Goal: Task Accomplishment & Management: Complete application form

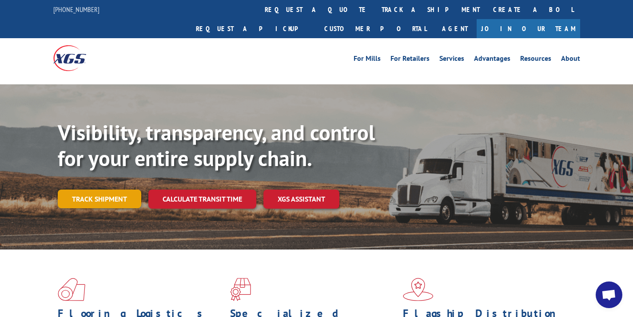
click at [109, 190] on link "Track shipment" at bounding box center [100, 199] width 84 height 19
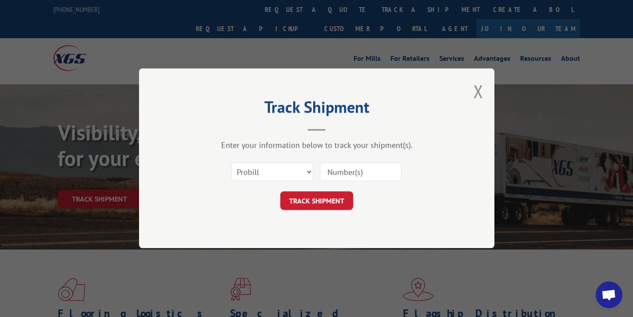
click at [335, 172] on input at bounding box center [361, 172] width 82 height 19
paste input "17534396"
type input "17534396"
click at [297, 200] on button "TRACK SHIPMENT" at bounding box center [316, 201] width 73 height 19
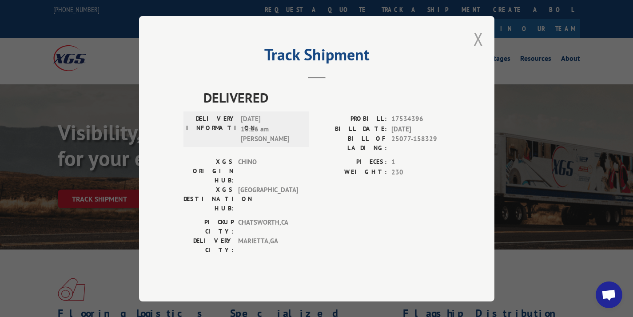
click at [476, 51] on button "Close modal" at bounding box center [479, 39] width 10 height 24
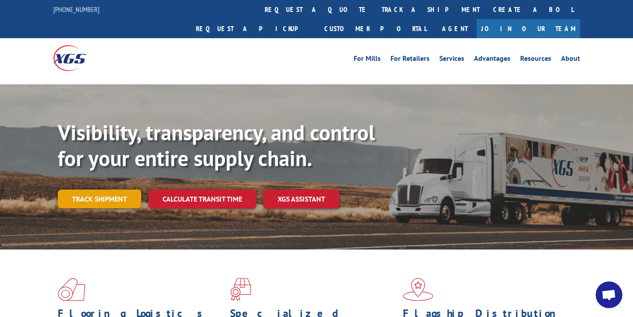
click at [90, 190] on link "Track shipment" at bounding box center [100, 199] width 84 height 19
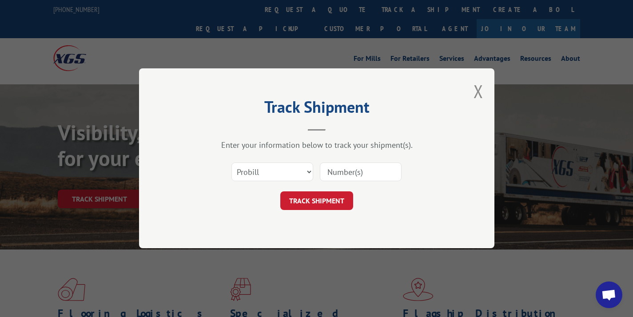
click at [342, 171] on input at bounding box center [361, 172] width 82 height 19
paste input "17589685"
type input "17589685"
click at [328, 202] on button "TRACK SHIPMENT" at bounding box center [316, 201] width 73 height 19
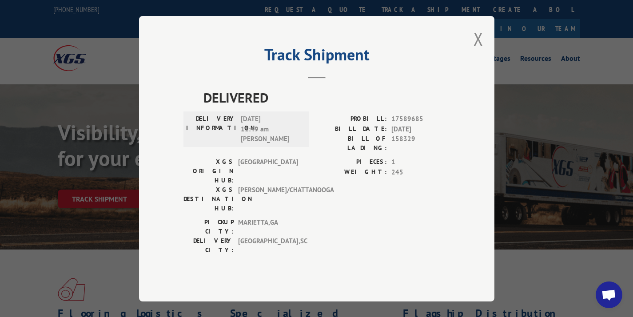
click at [467, 43] on div "Track Shipment DELIVERED DELIVERY INFORMATION: 09/02/2025 11:49 am Preston PROB…" at bounding box center [317, 159] width 356 height 286
click at [475, 47] on button "Close modal" at bounding box center [479, 39] width 10 height 24
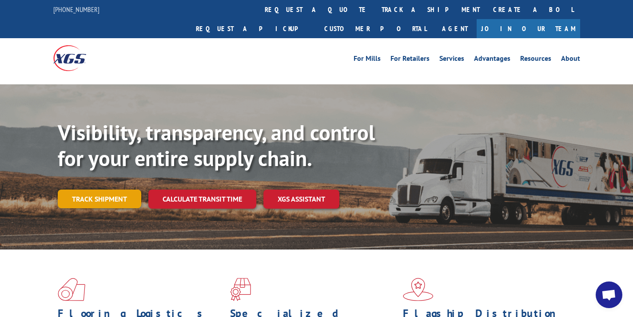
click at [91, 190] on link "Track shipment" at bounding box center [100, 199] width 84 height 19
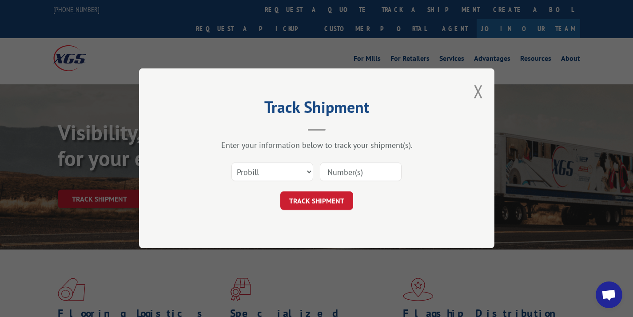
click at [348, 171] on input at bounding box center [361, 172] width 82 height 19
paste input "17562944"
type input "17562944"
click at [327, 209] on button "TRACK SHIPMENT" at bounding box center [316, 201] width 73 height 19
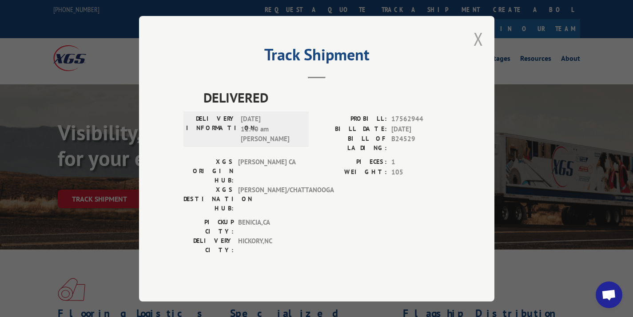
click at [482, 48] on button "Close modal" at bounding box center [479, 39] width 10 height 24
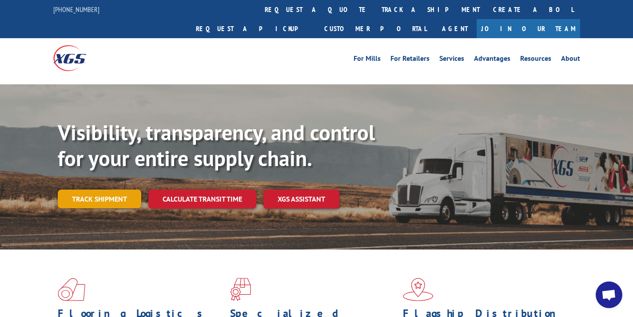
click at [122, 190] on link "Track shipment" at bounding box center [100, 199] width 84 height 19
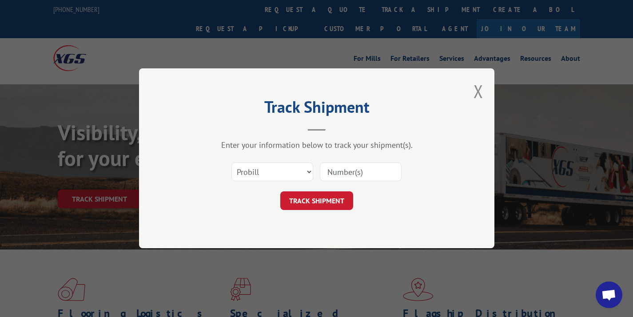
click at [348, 168] on input at bounding box center [361, 172] width 82 height 19
paste input "17589279"
type input "17589279"
click at [326, 195] on button "TRACK SHIPMENT" at bounding box center [316, 201] width 73 height 19
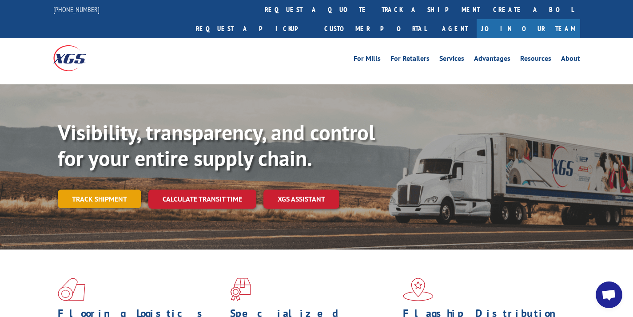
click at [127, 190] on link "Track shipment" at bounding box center [100, 199] width 84 height 19
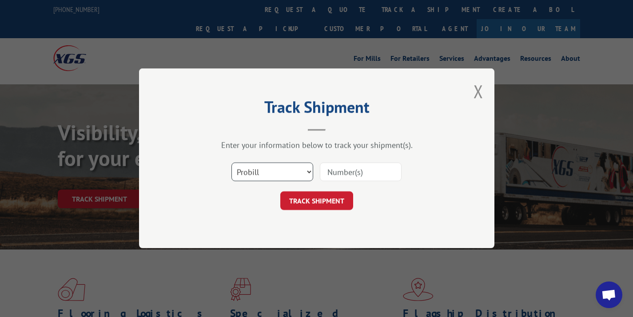
click at [250, 170] on select "Select category... Probill BOL PO" at bounding box center [273, 172] width 82 height 19
select select "bol"
click at [336, 168] on input at bounding box center [361, 172] width 82 height 19
paste input "242442"
type input "242442"
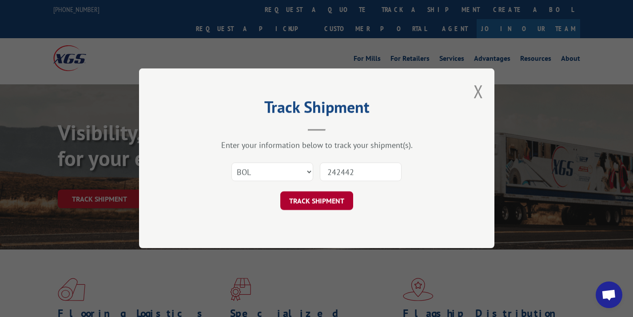
click at [320, 209] on button "TRACK SHIPMENT" at bounding box center [316, 201] width 73 height 19
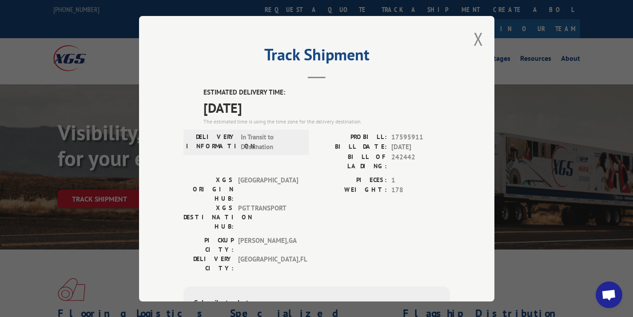
click at [424, 131] on div "ESTIMATED DELIVERY TIME: [DATE] The estimated time is using the time zone for t…" at bounding box center [317, 248] width 267 height 320
click at [355, 137] on label "PROBILL:" at bounding box center [352, 137] width 70 height 10
click at [357, 136] on label "PROBILL:" at bounding box center [352, 137] width 70 height 10
click at [412, 135] on span "17595911" at bounding box center [421, 137] width 59 height 10
drag, startPoint x: 417, startPoint y: 138, endPoint x: 328, endPoint y: 138, distance: 89.8
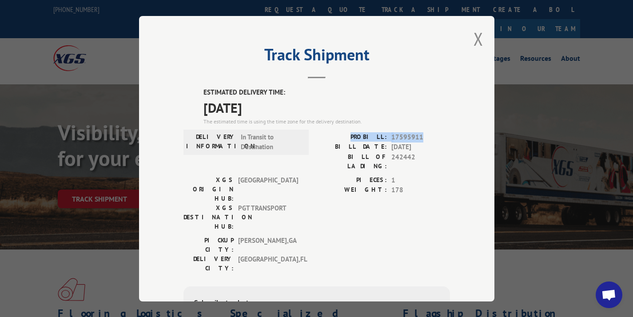
click at [328, 138] on div "PROBILL: 17595911" at bounding box center [383, 137] width 133 height 10
copy div "PROBILL: 17595911"
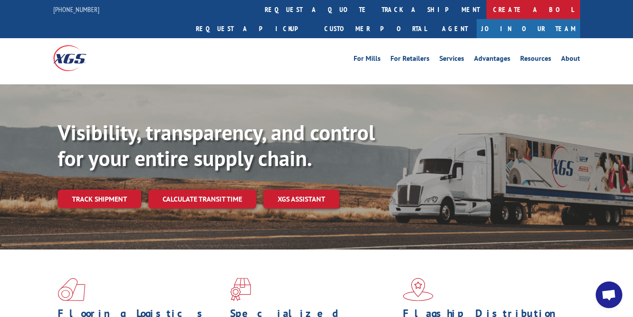
click at [487, 13] on link "Create a BOL" at bounding box center [534, 9] width 94 height 19
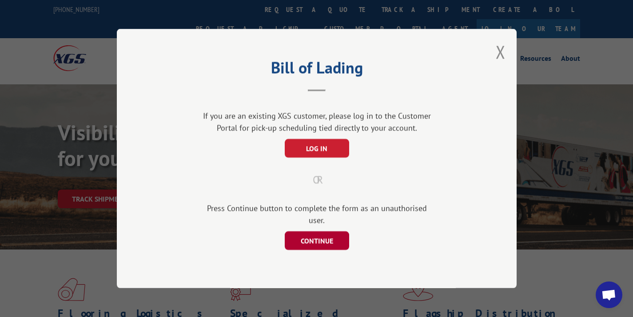
click at [312, 233] on button "CONTINUE" at bounding box center [316, 241] width 64 height 19
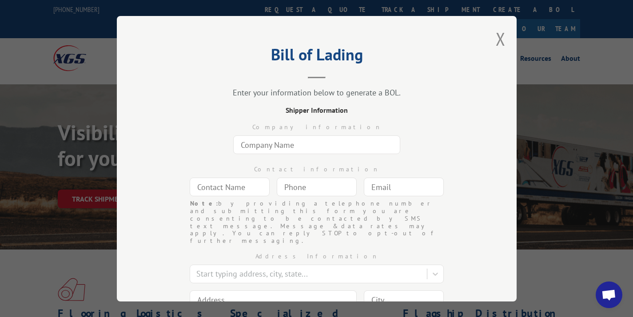
click at [266, 155] on div "Company information" at bounding box center [316, 137] width 311 height 42
click at [267, 143] on input "text" at bounding box center [316, 145] width 167 height 19
type input "m"
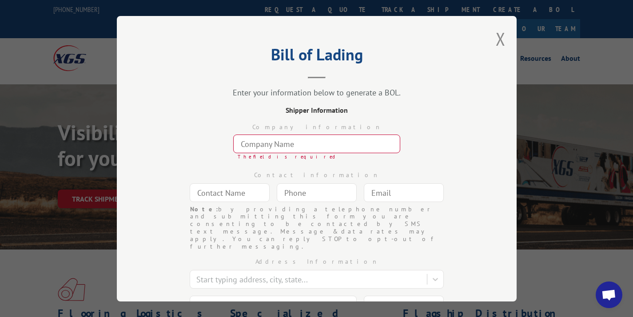
paste input "McCorquodale Transfer, Inc."
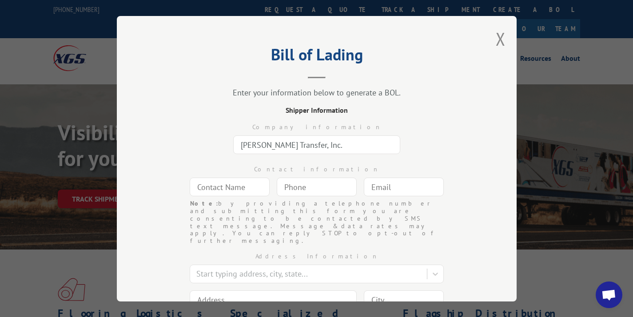
type input "McCorquodale Transfer, Inc."
click at [235, 193] on input "text" at bounding box center [230, 187] width 80 height 19
type input "N/a"
type input "(___) ___-____"
click at [316, 187] on input "(___) ___-____" at bounding box center [317, 187] width 80 height 19
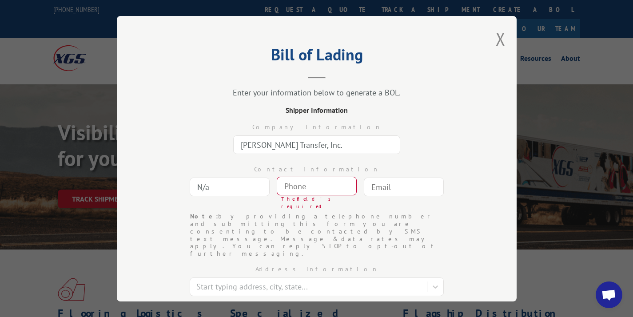
type input "(___) ___-____"
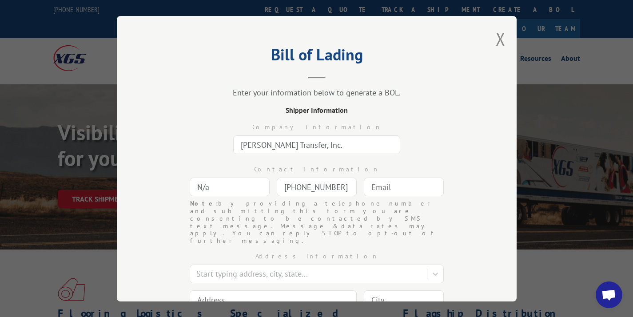
type input "(843) 200-1937"
click at [414, 195] on input "text" at bounding box center [404, 187] width 80 height 19
type input "dcustodi@pattersonflynn.com"
click at [360, 268] on div at bounding box center [309, 274] width 226 height 12
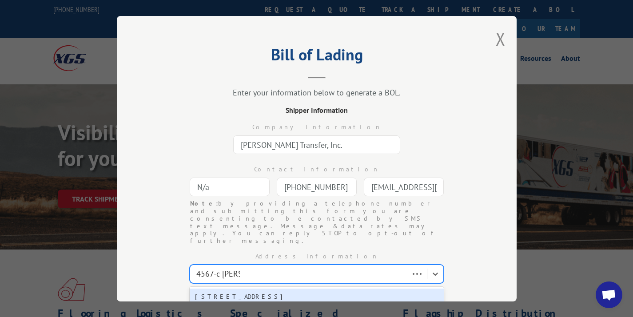
type input "4567-c piggl"
click at [324, 289] on div "4567c Piggly Wiggly Dr, North Charleston, SC, 29405" at bounding box center [317, 297] width 254 height 16
type input "4567c Piggly Wiggly Dr"
type input "North Charleston"
select select "SC"
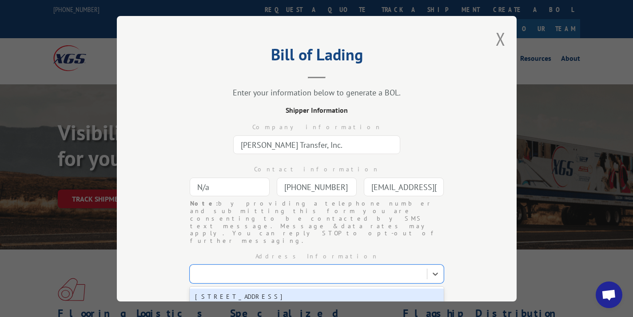
type input "29405"
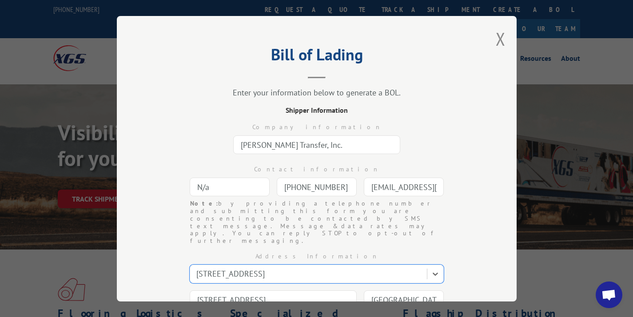
scroll to position [108, 0]
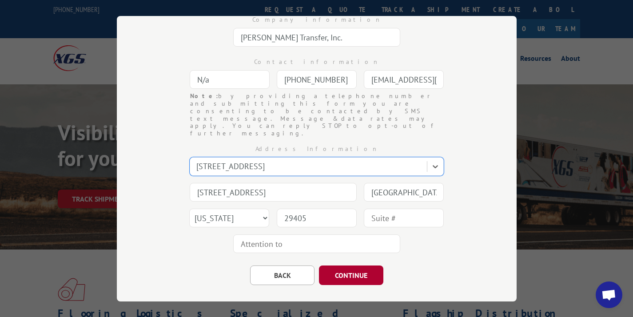
click at [345, 266] on button "CONTINUE" at bounding box center [351, 276] width 64 height 20
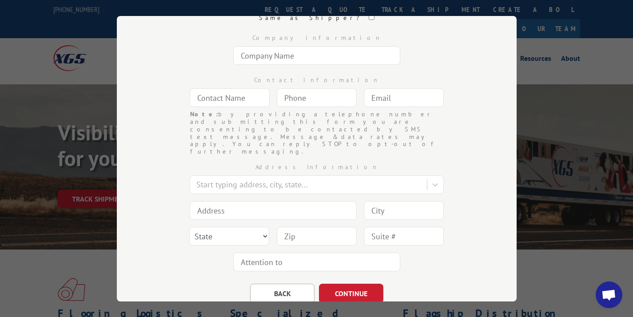
click at [326, 54] on input "text" at bounding box center [316, 55] width 167 height 19
type input "Patterson Flynn"
click at [249, 96] on input "text" at bounding box center [230, 97] width 80 height 19
type input "Daniel Custodi"
type input "(646) 300-0686"
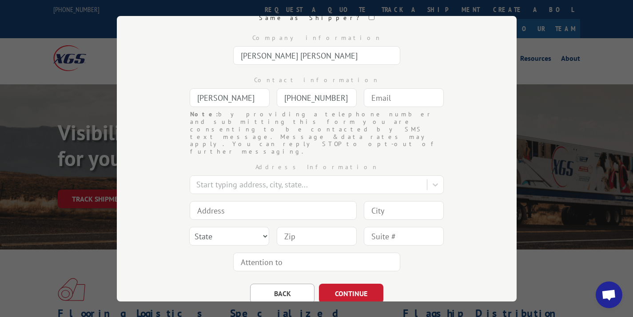
click at [392, 102] on input "text" at bounding box center [404, 97] width 80 height 19
type input "dcustodi@pattersonflynn.com"
click at [288, 179] on div at bounding box center [309, 185] width 226 height 12
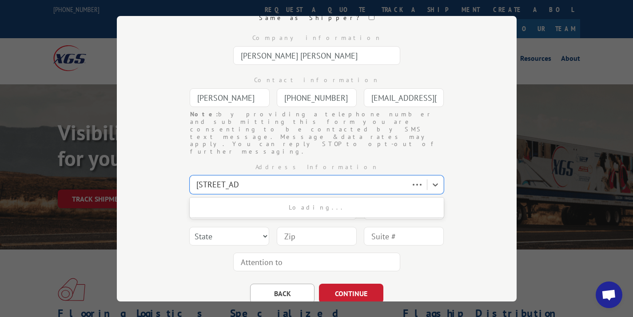
type input "875 avenue"
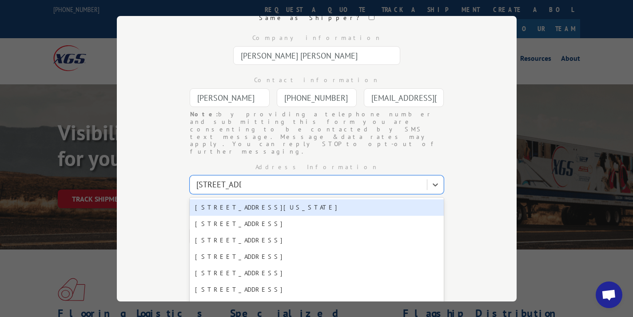
click at [262, 200] on div "875 Avenue of the Americas, New York, NY, 10001" at bounding box center [317, 208] width 254 height 16
type input "875 Avenue of the Americas"
type input "New York"
select select "NY"
type input "10001"
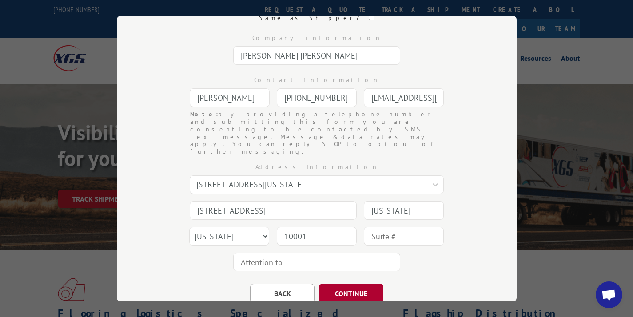
click at [354, 284] on button "CONTINUE" at bounding box center [351, 294] width 64 height 20
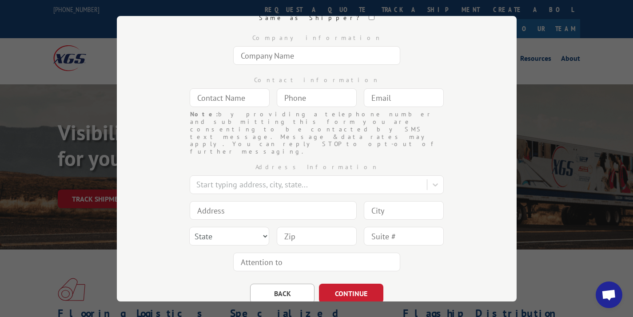
click at [298, 59] on input "text" at bounding box center [316, 55] width 167 height 19
type input "e"
type input "Everything Home Charleston"
click at [252, 100] on input "text" at bounding box center [230, 97] width 80 height 19
type input "Kristen Owens"
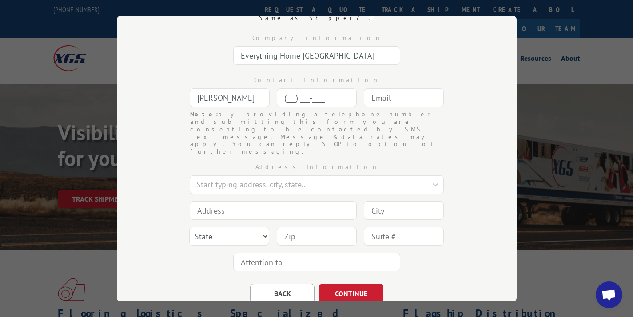
click at [300, 95] on input "(___) ___-____" at bounding box center [317, 97] width 80 height 19
type input "(843) 884-5700"
click at [369, 96] on input "text" at bounding box center [404, 97] width 80 height 19
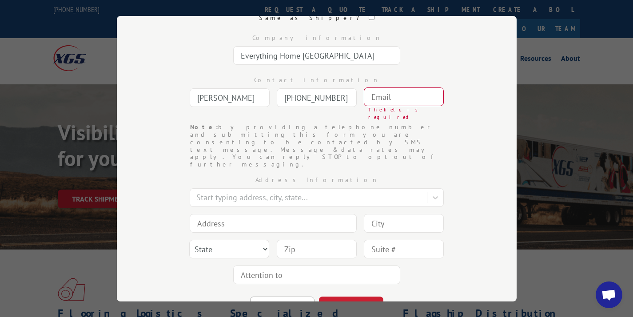
paste input "kristen@everythinghomecharleston.com"
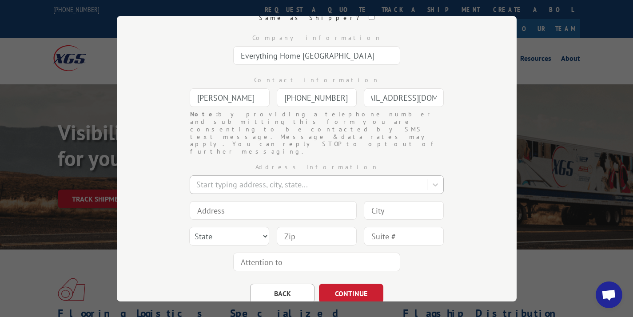
type input "kristen@everythinghomecharleston.com"
click at [252, 179] on div at bounding box center [309, 185] width 226 height 12
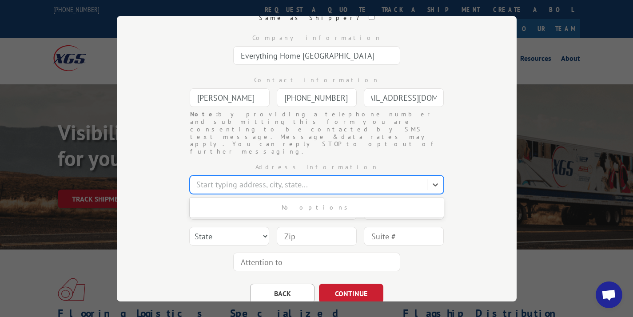
scroll to position [0, 0]
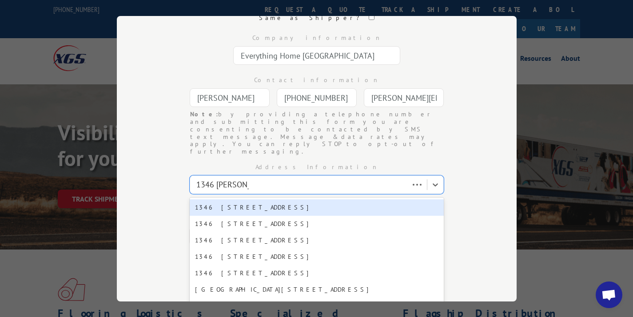
type input "1346 chuck daw"
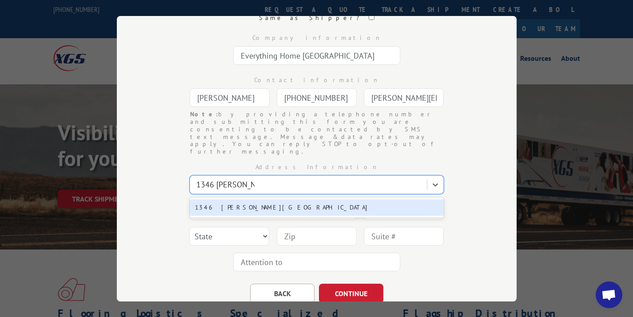
click at [339, 200] on div "1346 Chuck Dawley Blvd, Mount Pleasant, SC, 29464" at bounding box center [317, 208] width 254 height 16
type input "1346 Chuck Dawley Blvd"
type input "Mount Pleasant"
select select "SC"
type input "29464"
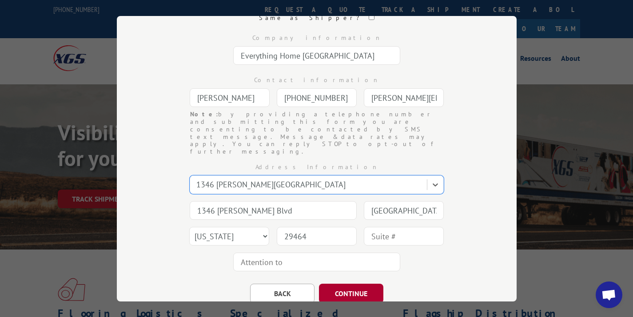
click at [364, 284] on button "CONTINUE" at bounding box center [351, 294] width 64 height 20
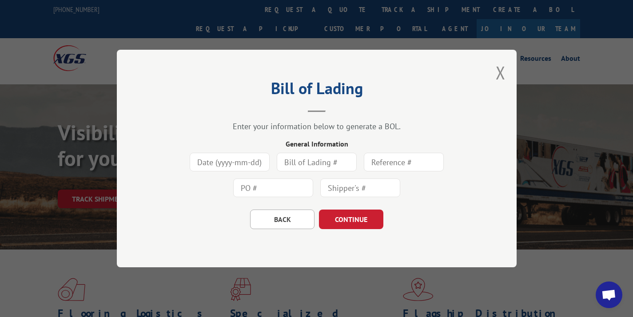
click at [228, 170] on input at bounding box center [230, 162] width 80 height 19
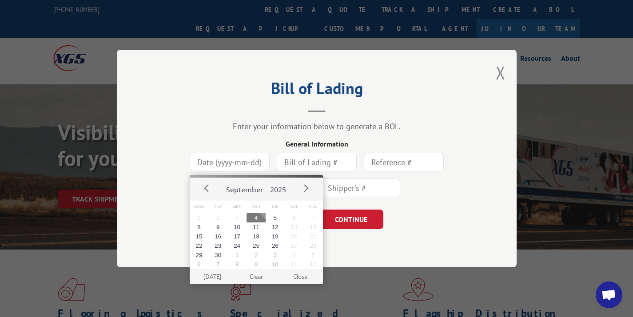
click at [254, 220] on button "4" at bounding box center [256, 217] width 19 height 9
type input "2025-09-04"
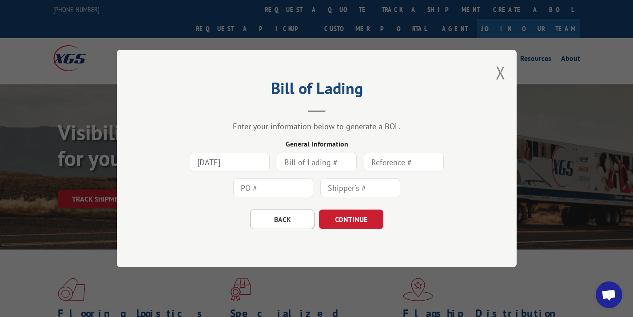
click at [304, 159] on input "text" at bounding box center [317, 162] width 80 height 19
type input "161407"
click at [417, 156] on input "text" at bounding box center [404, 162] width 80 height 19
type input "161407"
click at [271, 179] on input "text" at bounding box center [273, 188] width 80 height 19
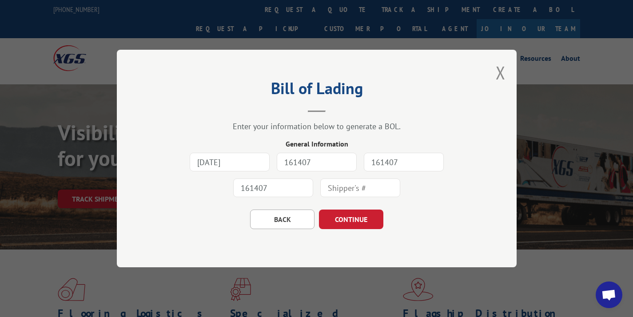
type input "161407"
click at [338, 183] on input "text" at bounding box center [360, 188] width 80 height 19
type input "161407"
click at [349, 218] on button "CONTINUE" at bounding box center [351, 220] width 64 height 20
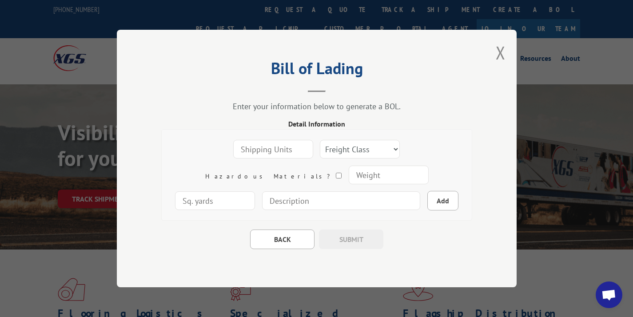
click at [243, 146] on input "number" at bounding box center [273, 149] width 80 height 19
type input "1"
click at [320, 155] on select "Freight Class 50 55 60 65 70 77 85 92 100 110 125 150 175 200 250 300 400 500 C…" at bounding box center [360, 149] width 80 height 19
select select "100"
click at [348, 180] on input "number" at bounding box center [388, 175] width 80 height 19
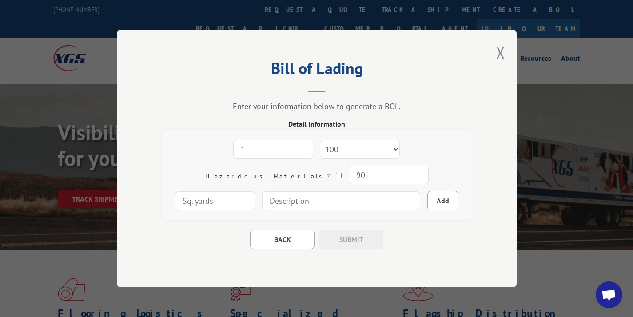
type input "90"
click at [331, 201] on input at bounding box center [341, 201] width 158 height 19
type input "1 carpet roll - 11' x 12" diameter"
click at [428, 203] on button "Add" at bounding box center [443, 201] width 31 height 20
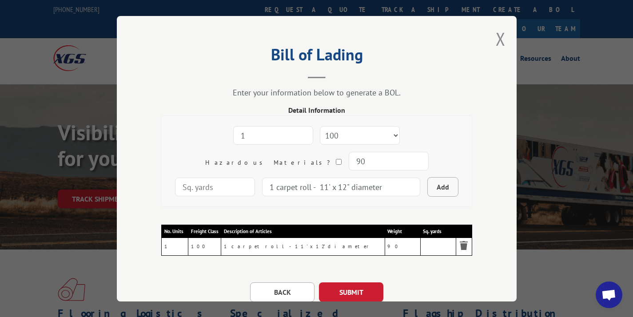
select select
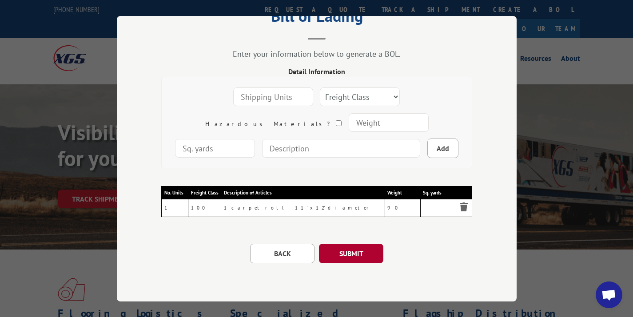
click at [344, 247] on button "SUBMIT" at bounding box center [351, 254] width 64 height 20
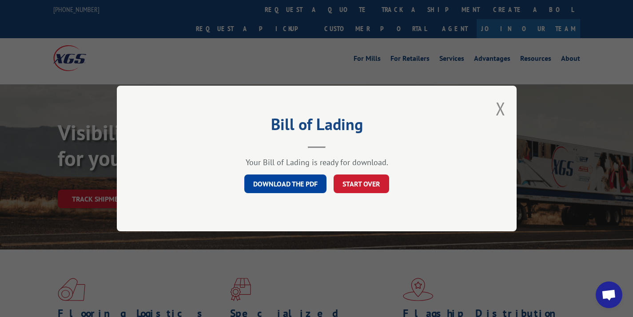
click at [302, 189] on link "DOWNLOAD THE PDF" at bounding box center [285, 184] width 82 height 19
